Goal: Find contact information: Find contact information

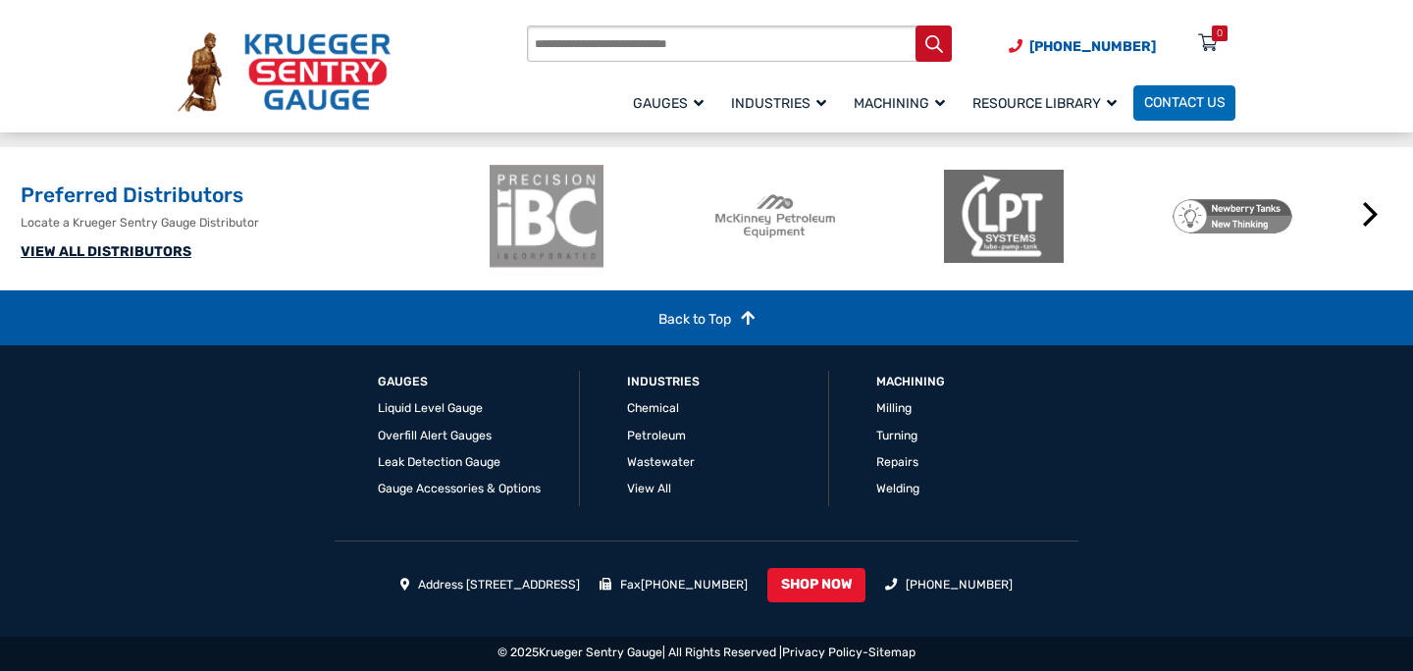
scroll to position [2164, 0]
click at [163, 252] on link "VIEW ALL DISTRIBUTORS" at bounding box center [106, 251] width 171 height 17
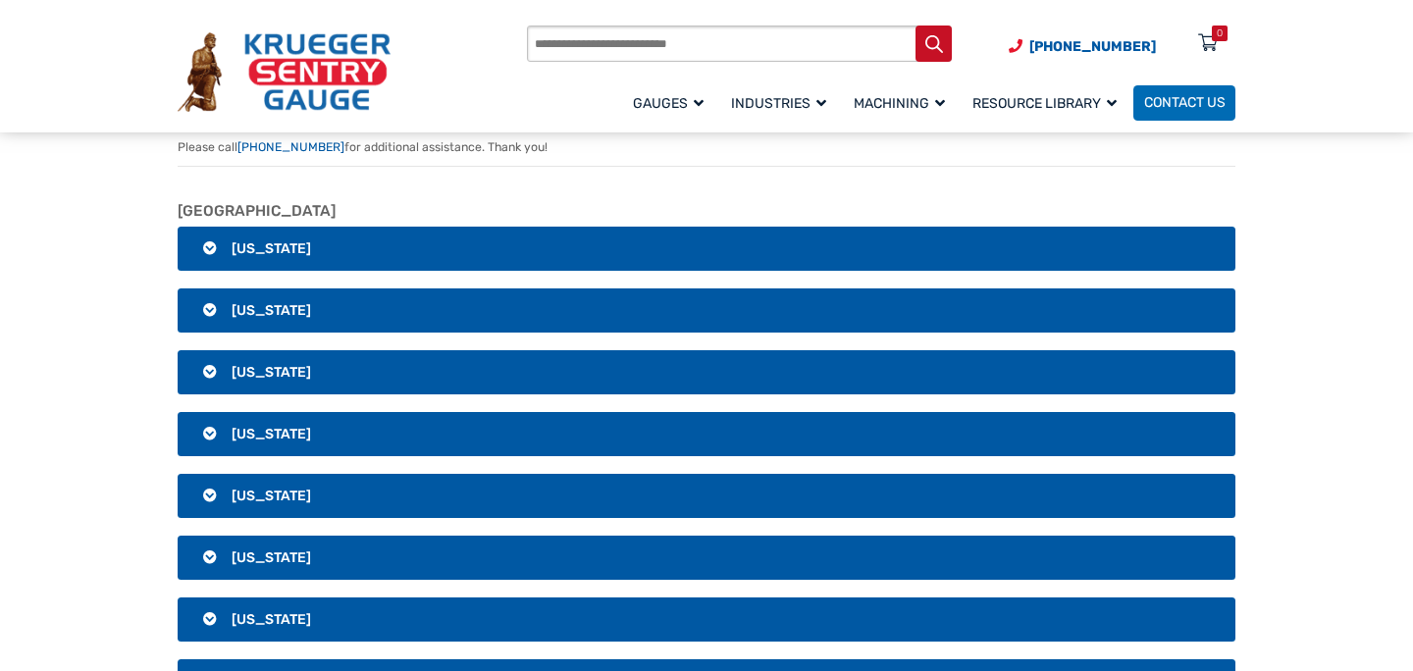
scroll to position [155, 0]
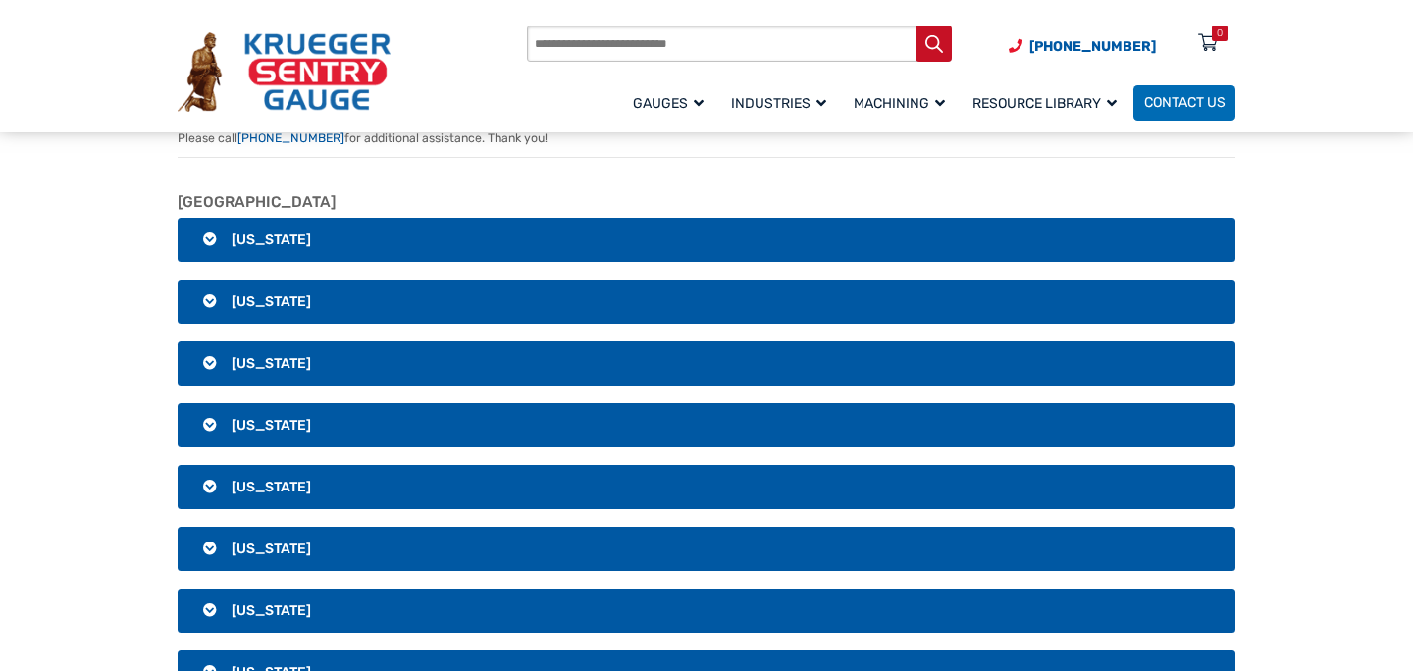
click at [211, 485] on h3 "[US_STATE]" at bounding box center [707, 487] width 1058 height 45
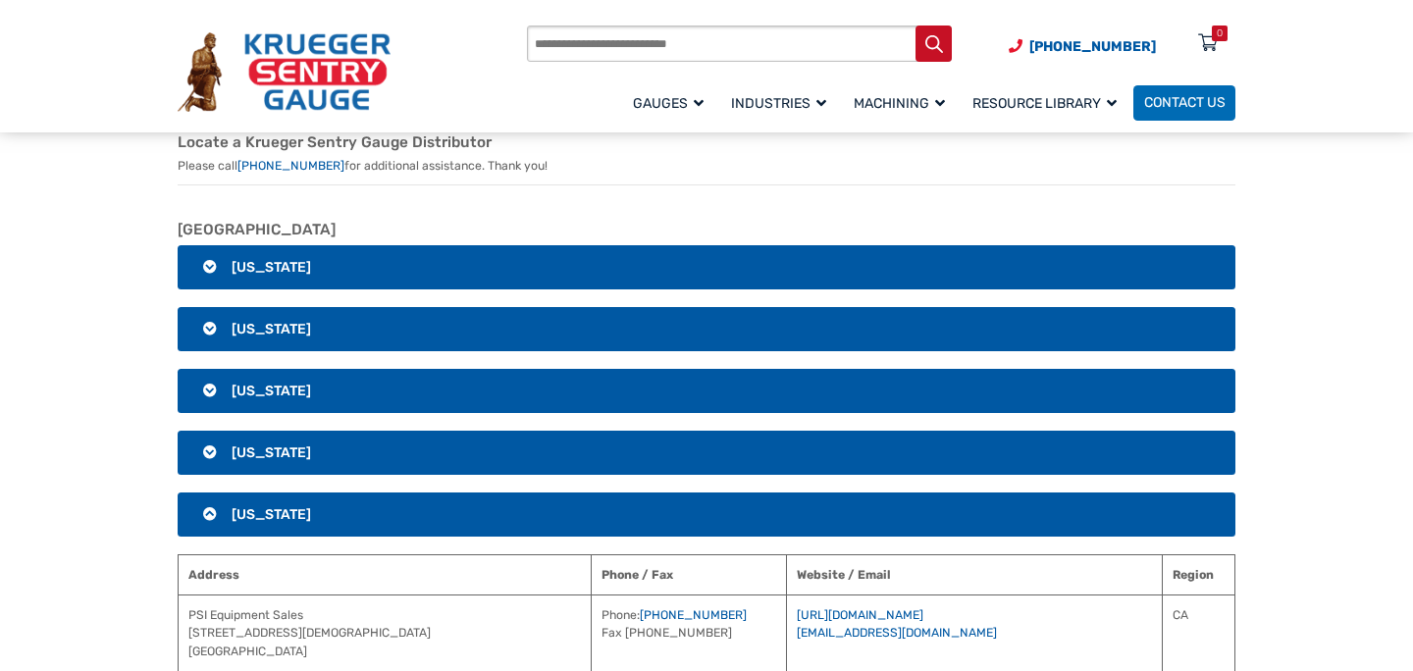
scroll to position [0, 0]
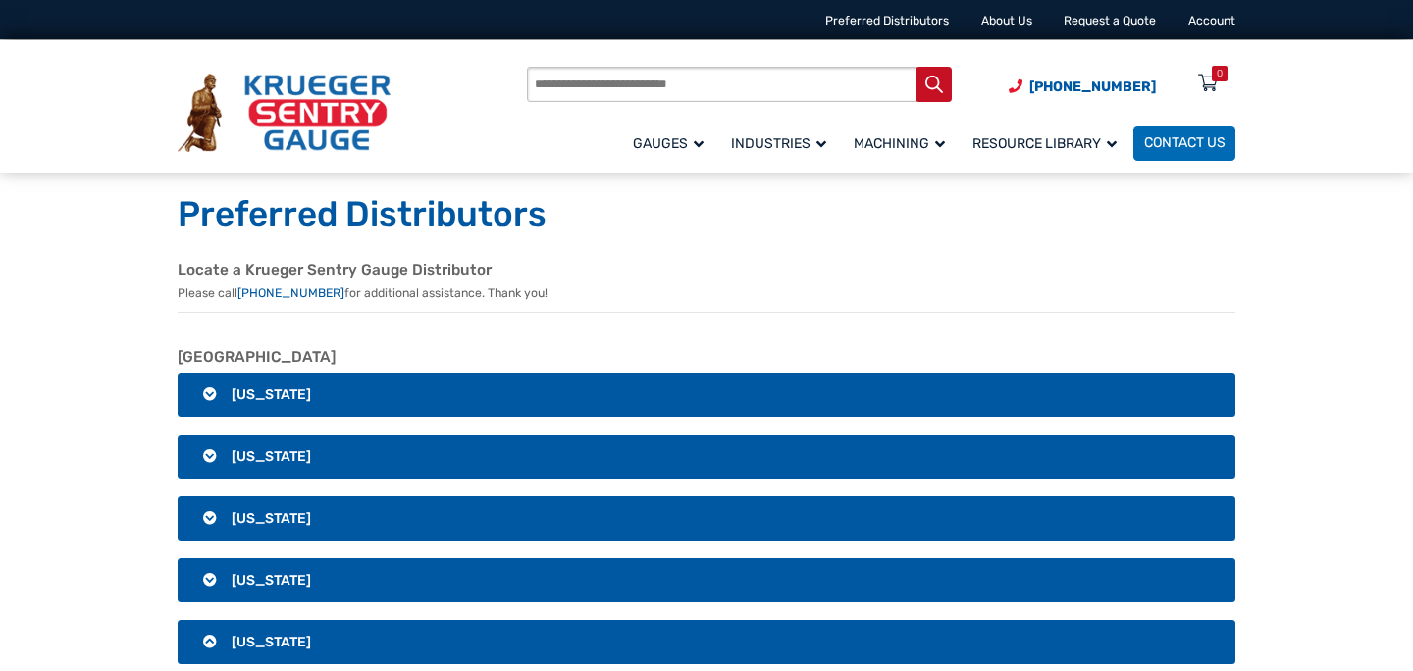
click at [889, 25] on link "Preferred Distributors" at bounding box center [887, 21] width 124 height 14
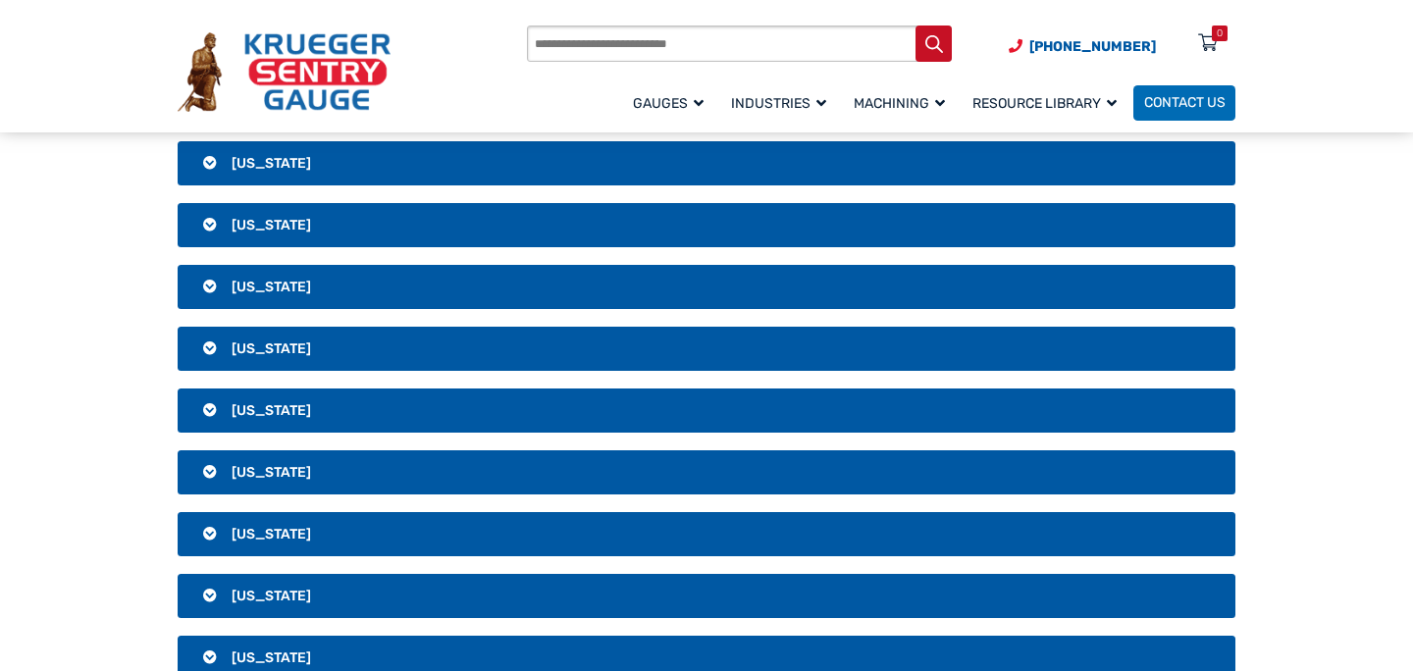
scroll to position [1963, 0]
click at [209, 555] on h3 "[US_STATE]" at bounding box center [707, 534] width 1058 height 45
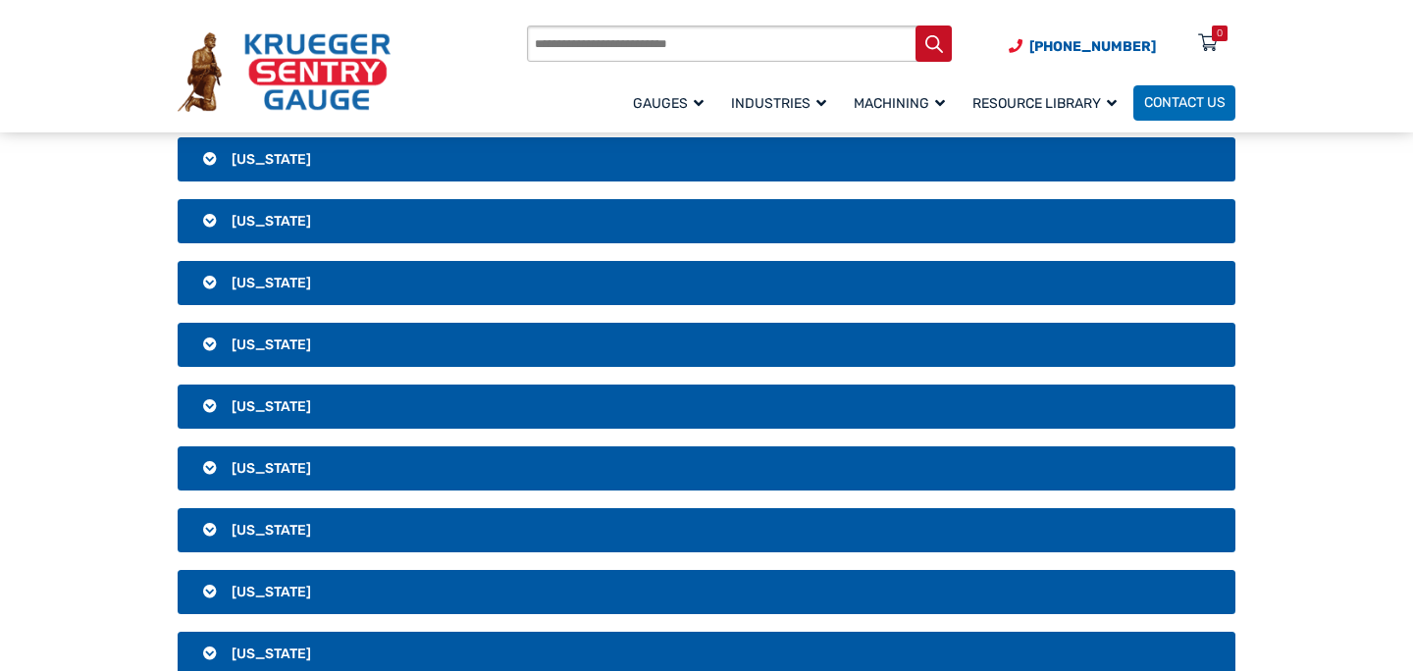
scroll to position [376, 0]
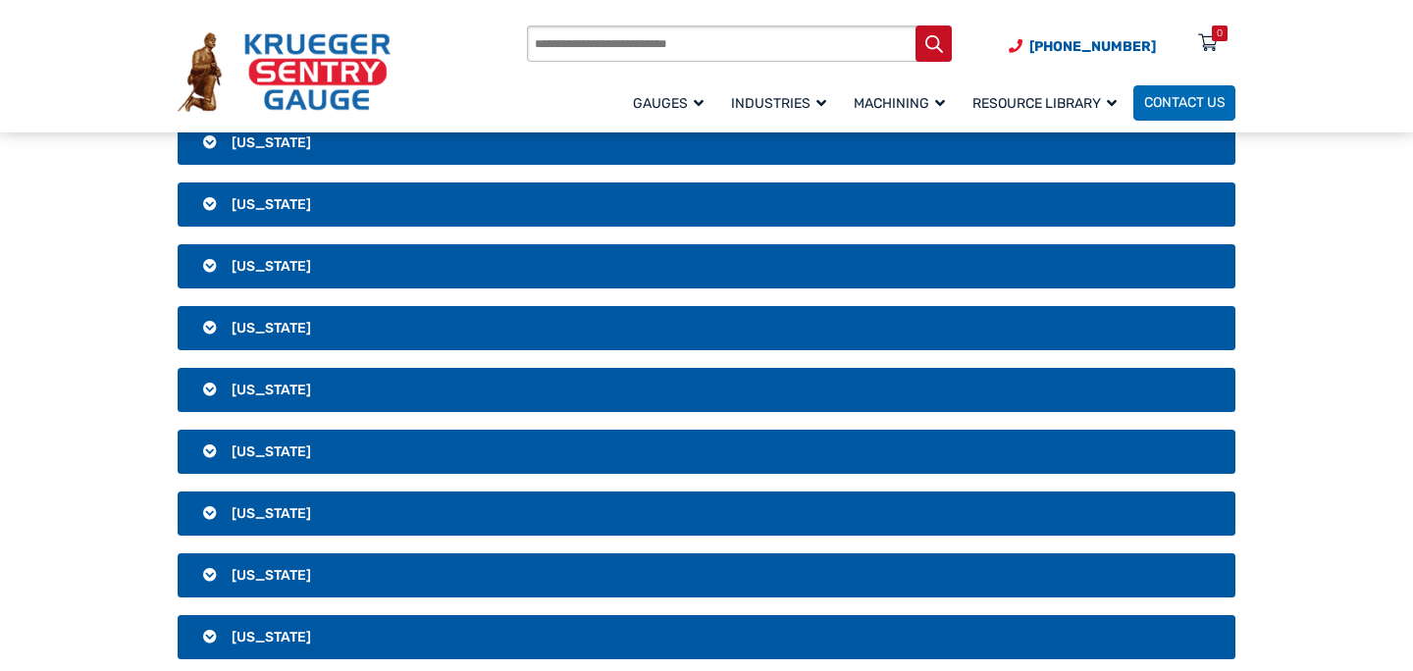
click at [211, 266] on h3 "[US_STATE]" at bounding box center [707, 266] width 1058 height 45
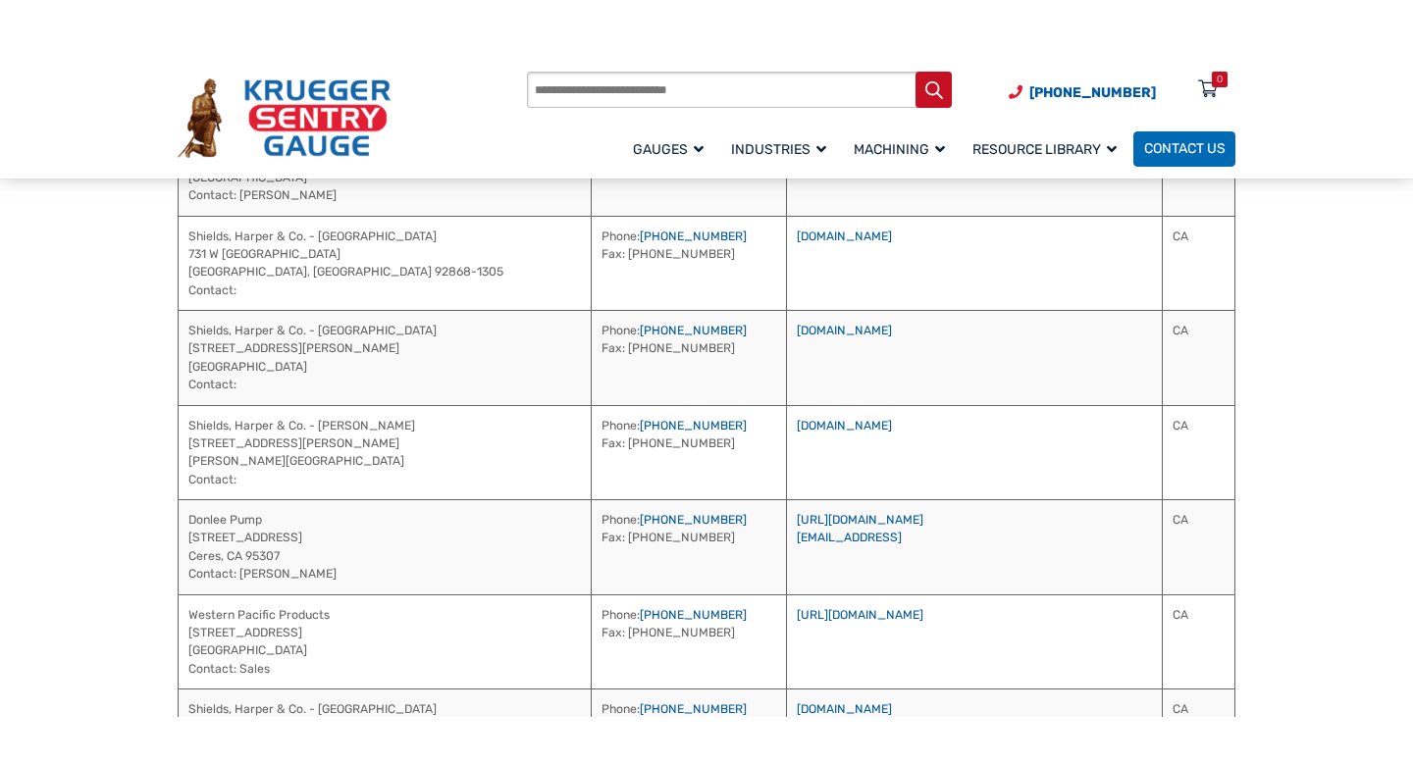
scroll to position [1293, 0]
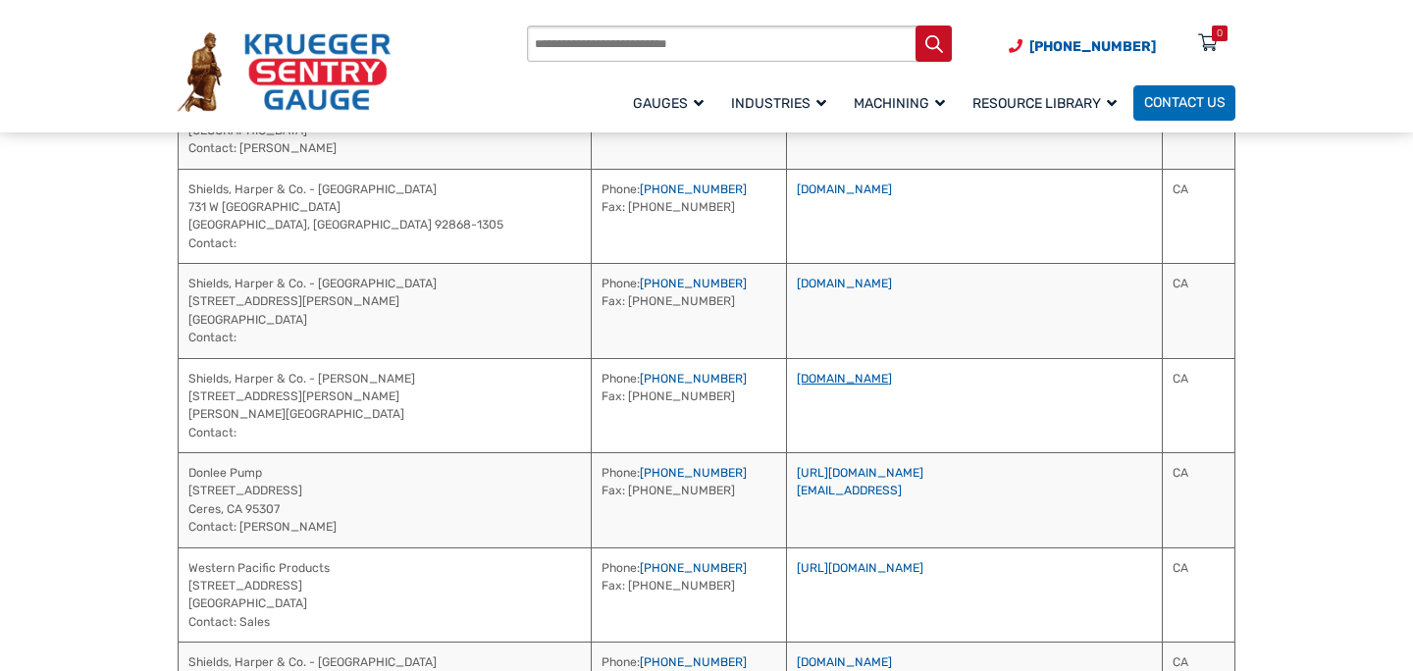
click at [797, 376] on link "[DOMAIN_NAME]" at bounding box center [844, 379] width 95 height 14
